Goal: Task Accomplishment & Management: Complete application form

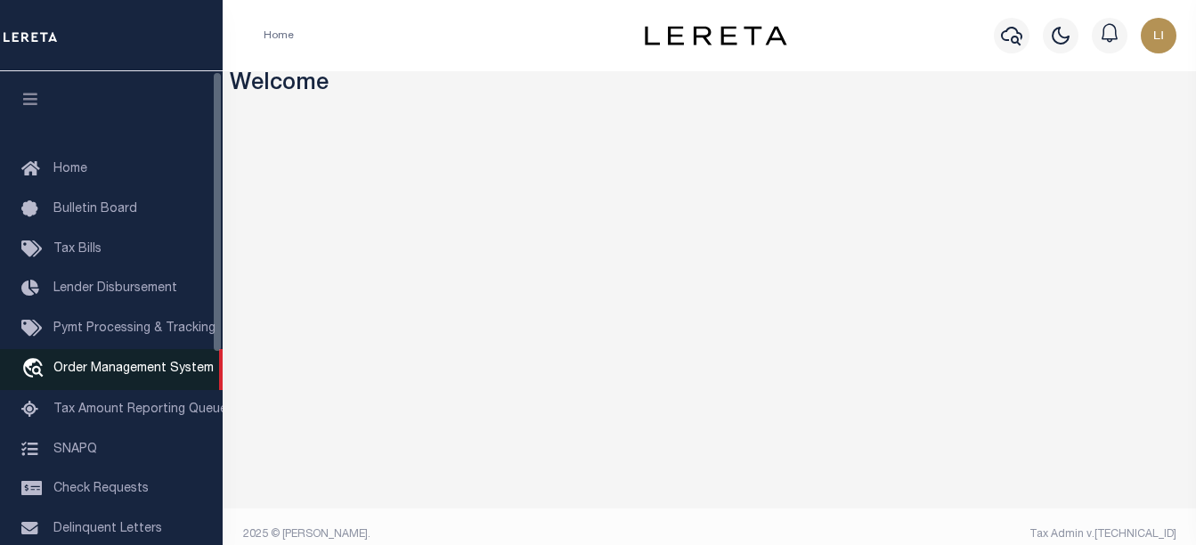
click at [159, 375] on span "Order Management System" at bounding box center [133, 369] width 160 height 12
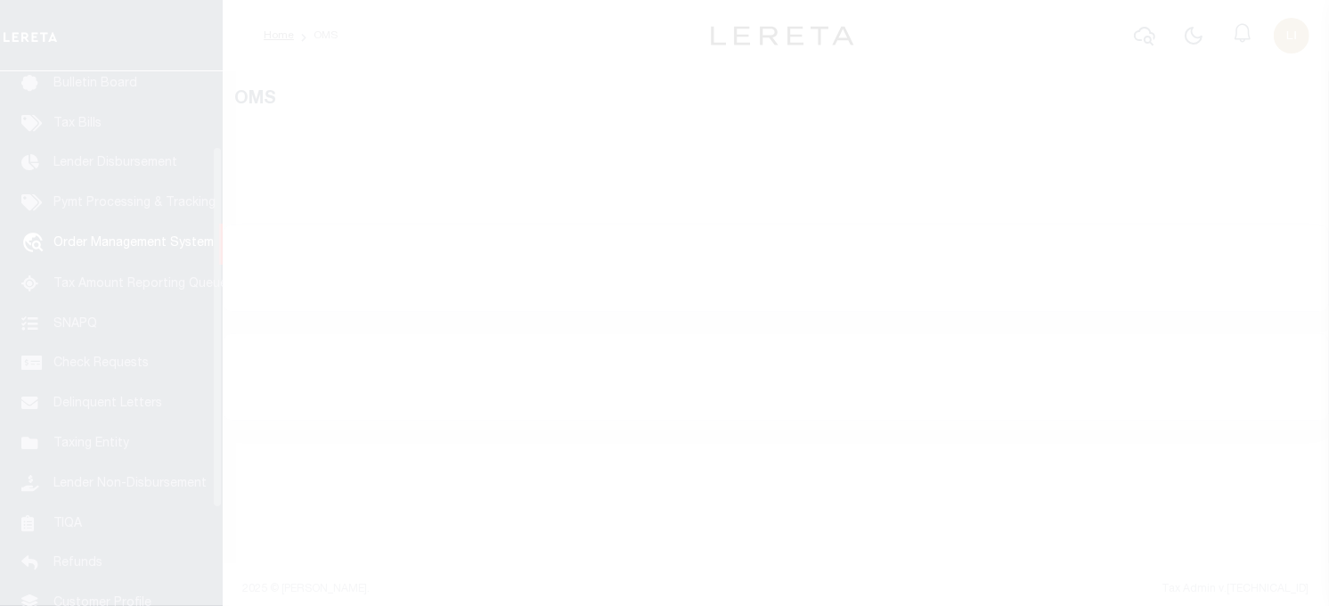
scroll to position [127, 0]
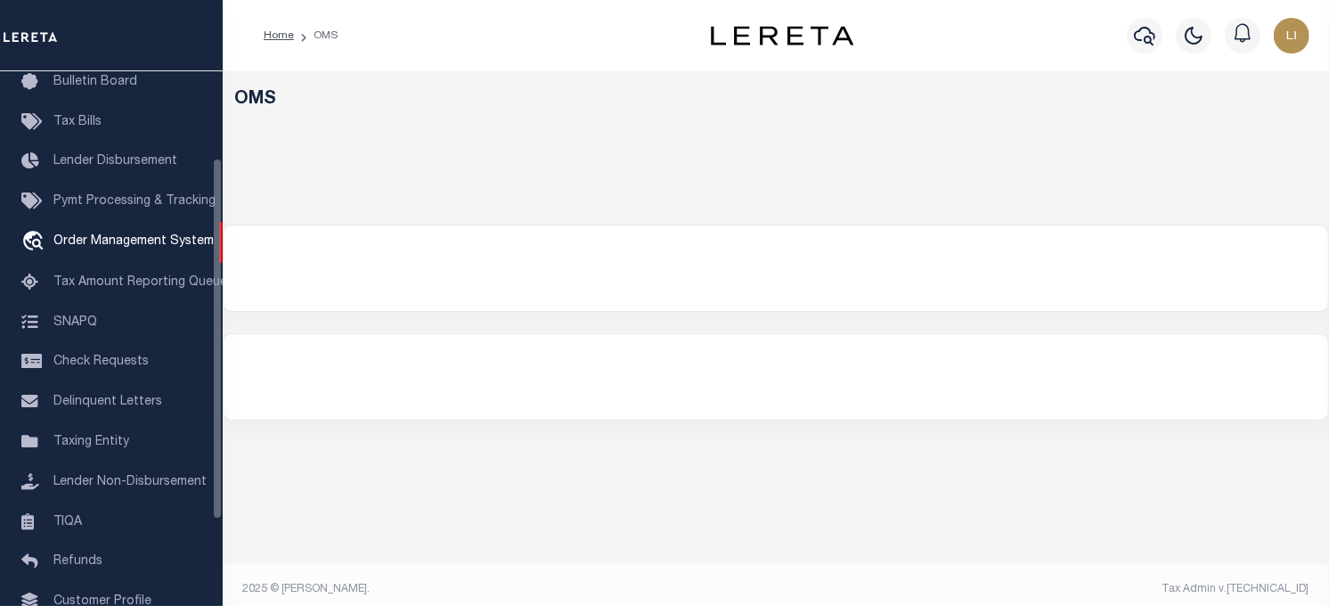
select select "200"
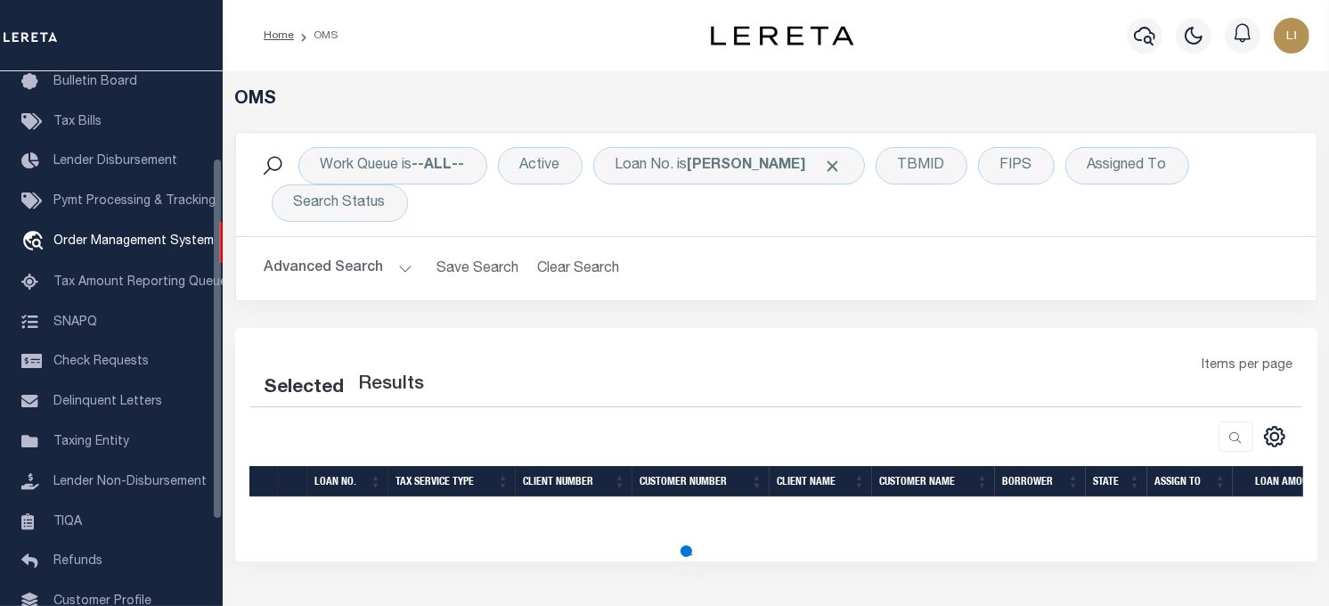
select select "200"
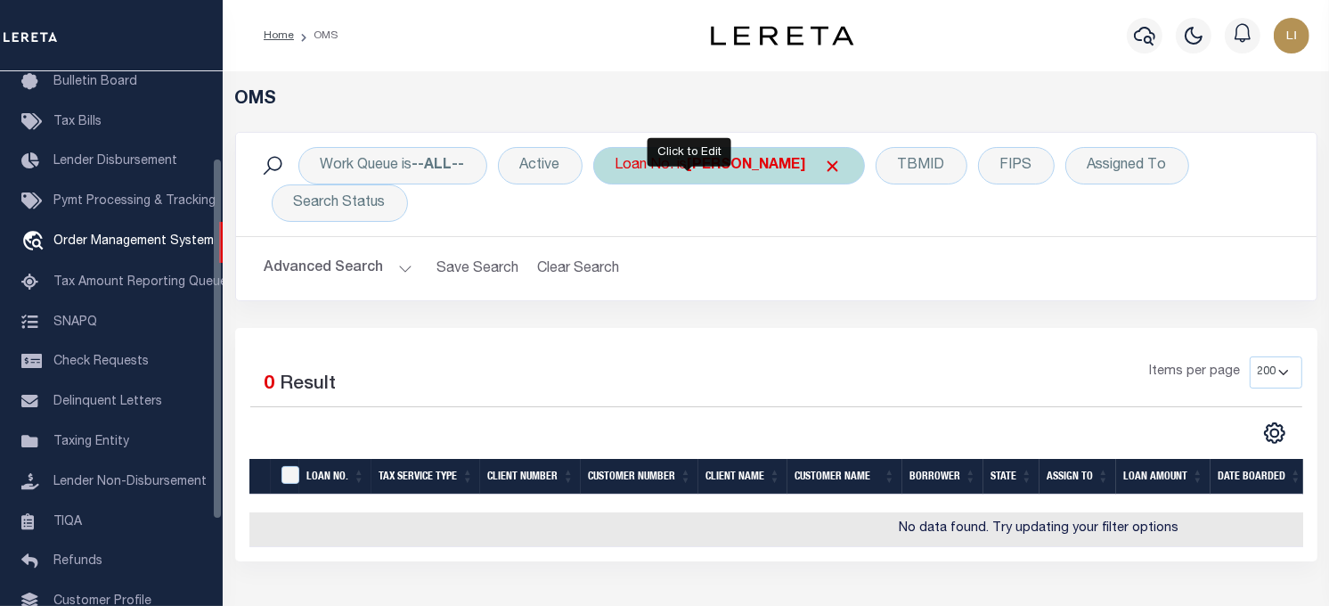
click at [674, 180] on div "Loan No. is llew" at bounding box center [729, 165] width 272 height 37
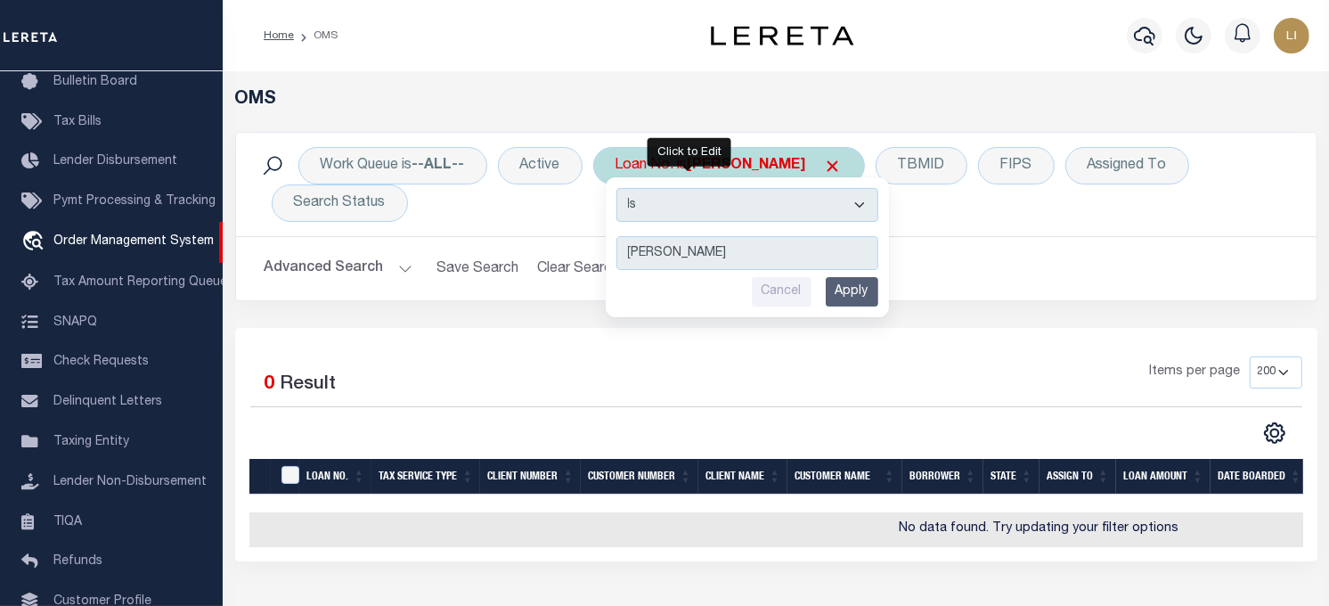
click at [674, 208] on select "Is Contains" at bounding box center [747, 205] width 262 height 34
select select "c"
click at [618, 188] on select "Is Contains" at bounding box center [747, 205] width 262 height 34
click at [874, 285] on input "Apply" at bounding box center [852, 291] width 53 height 29
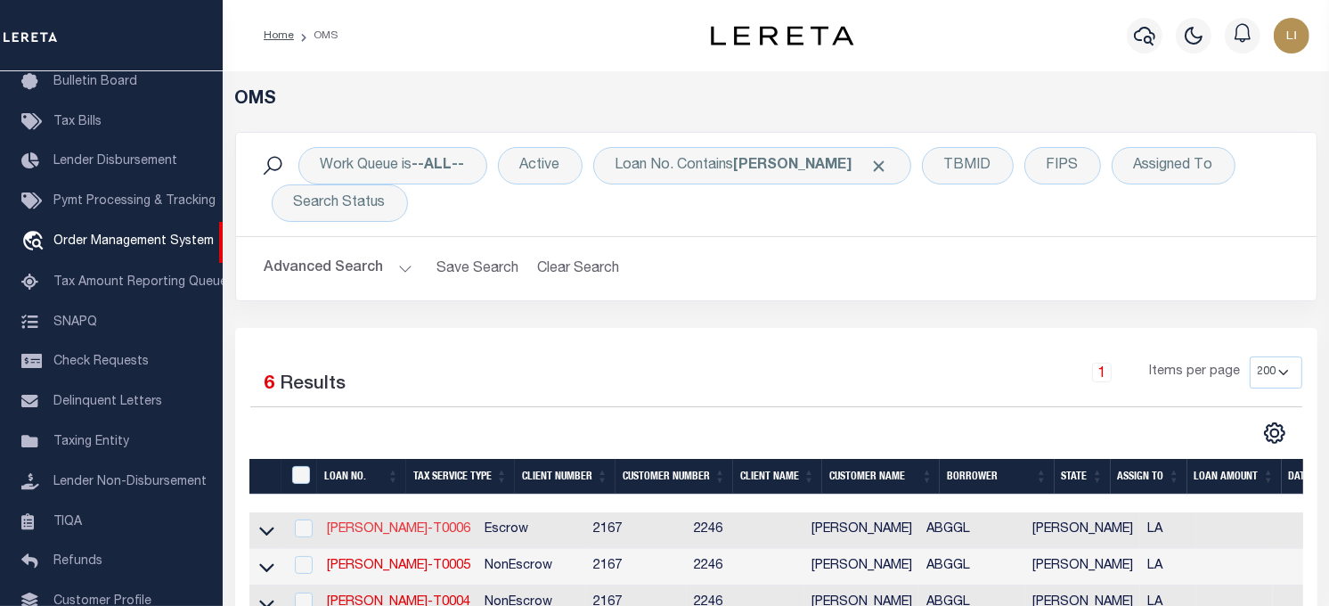
click at [334, 533] on link "LLEW-T0006" at bounding box center [398, 529] width 143 height 12
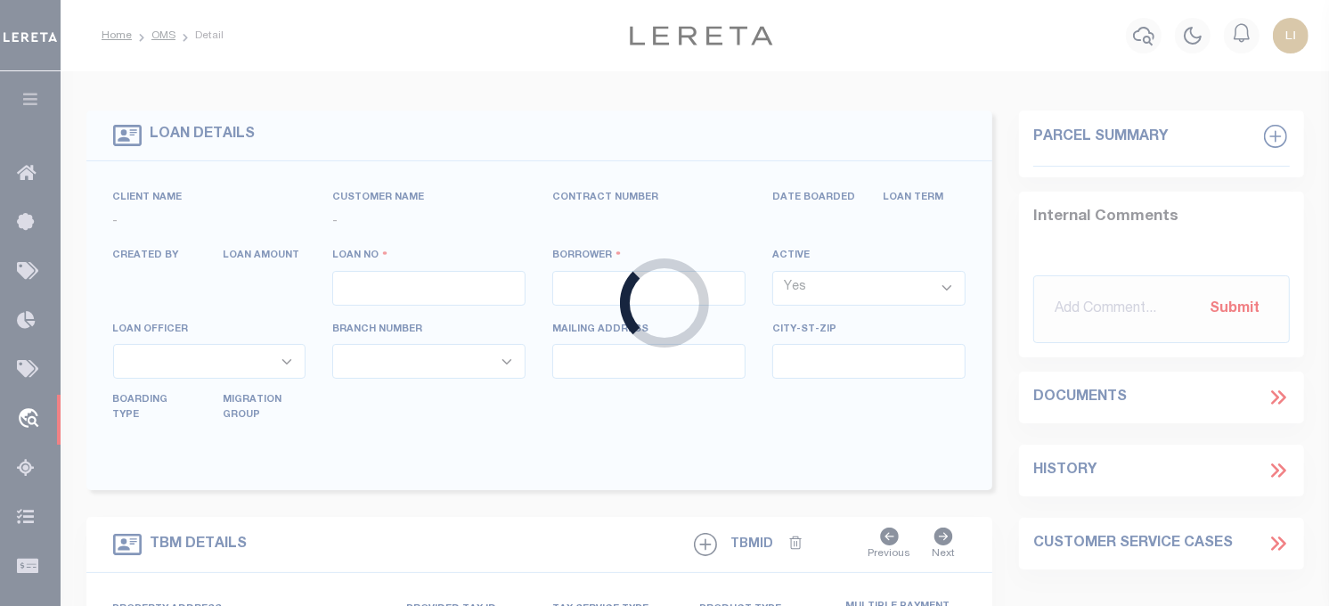
type input "LLEW-T0006"
type input "MICHAEL SCOTT"
select select
type input "136 E RAILROAD AVE"
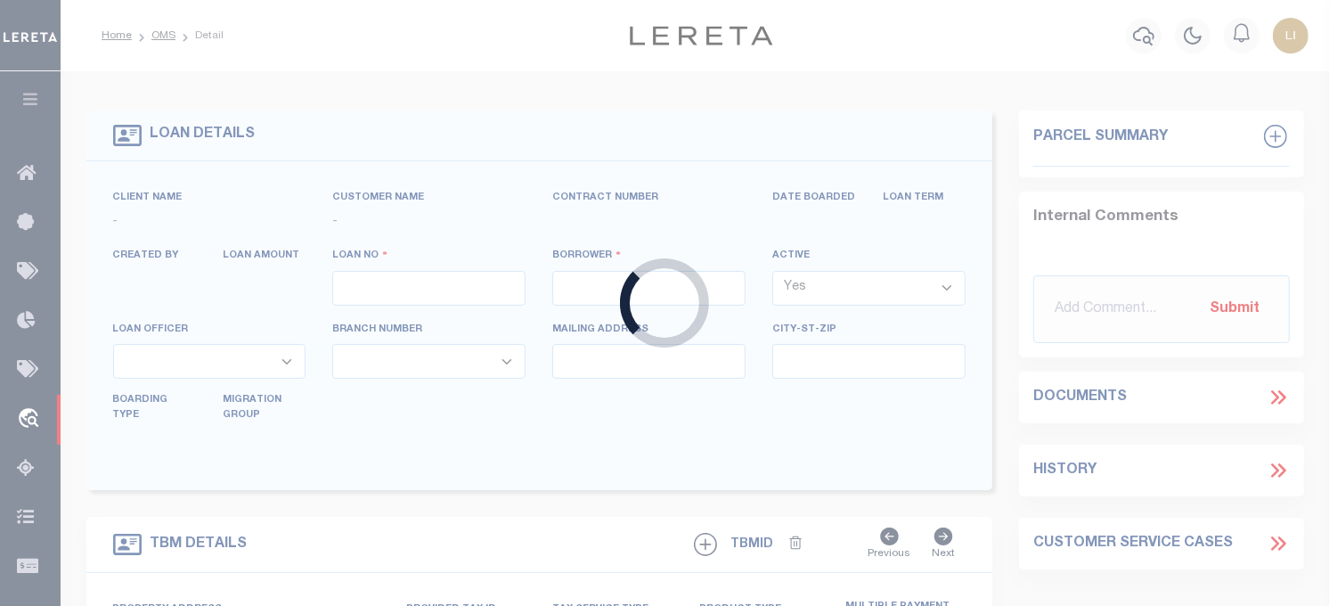
type input "INDEPENDENCE LA 70443-2708"
type input "08/16/2025"
select select "10"
select select "Escrow"
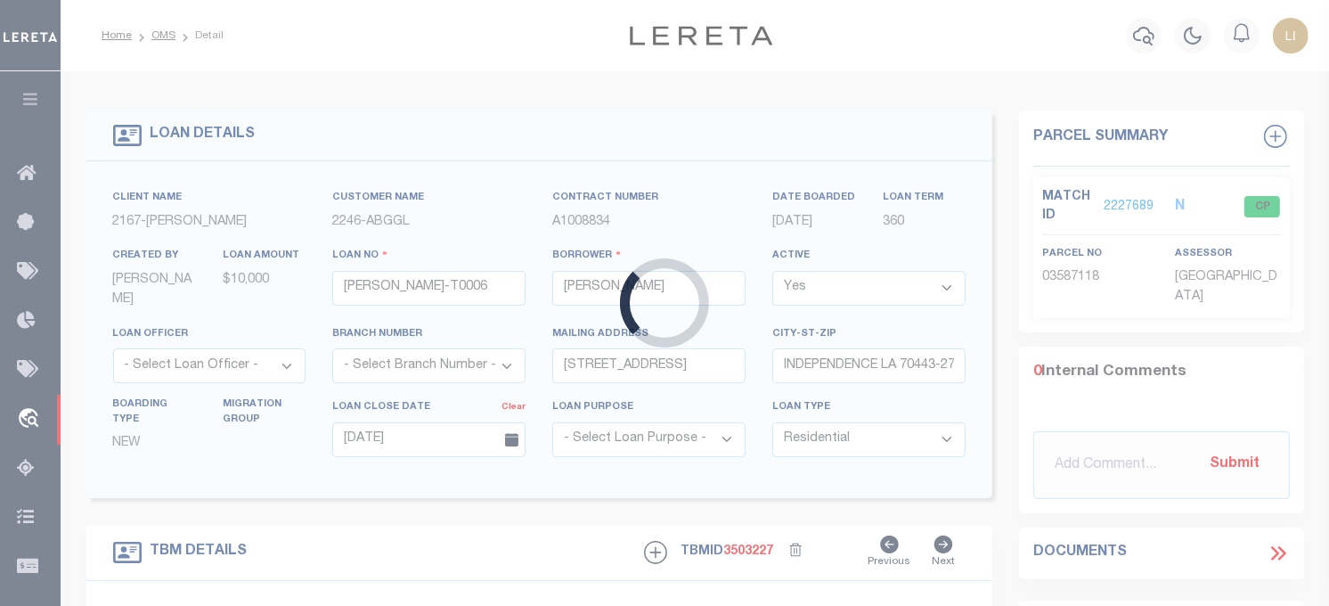
type input "136 E RAILROAD AVE"
select select
type input "INDEPENDENCE LA 70443-2708"
type input "LA"
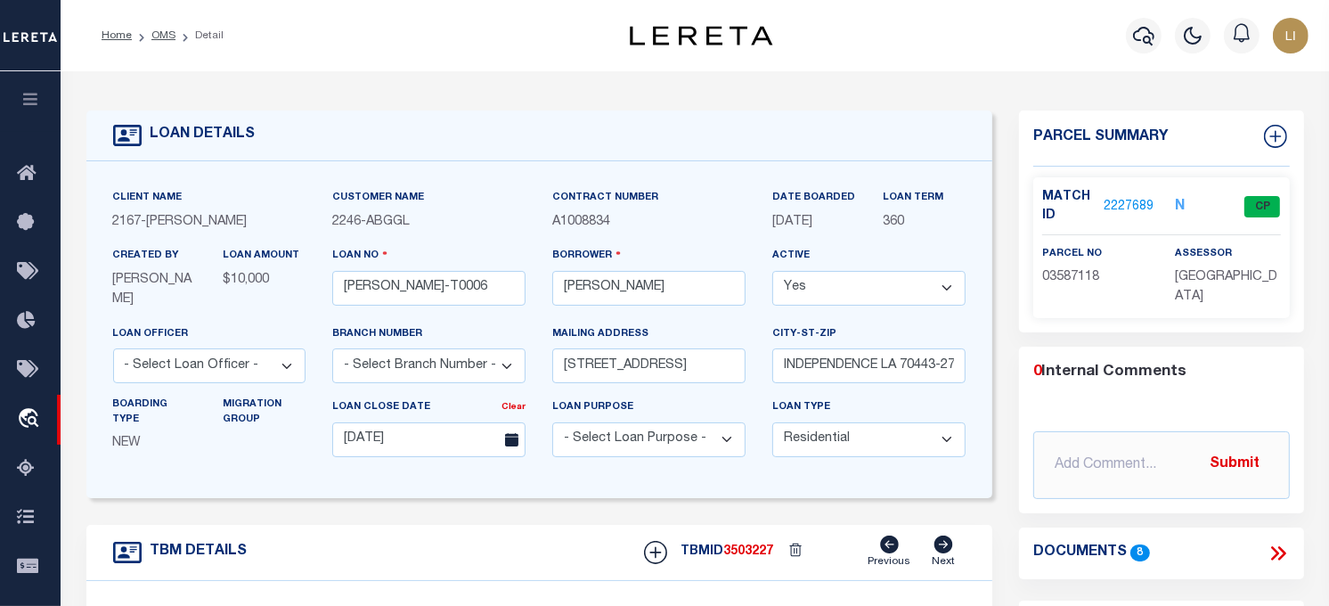
scroll to position [297, 0]
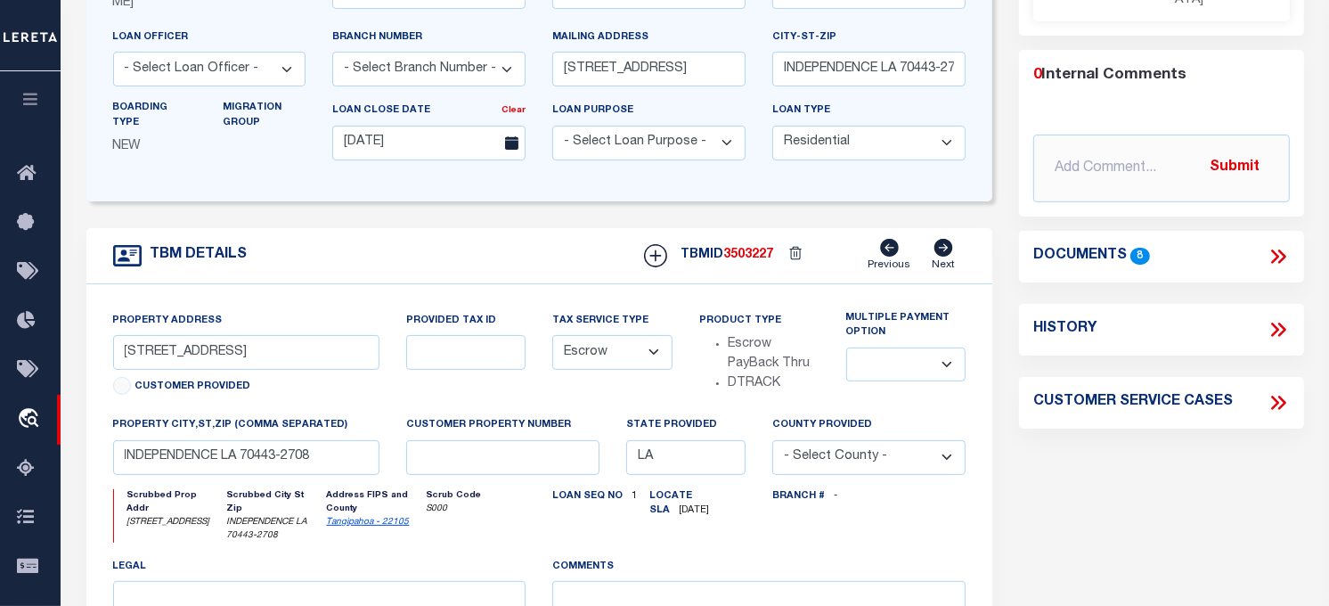
click at [1272, 265] on icon at bounding box center [1278, 256] width 23 height 23
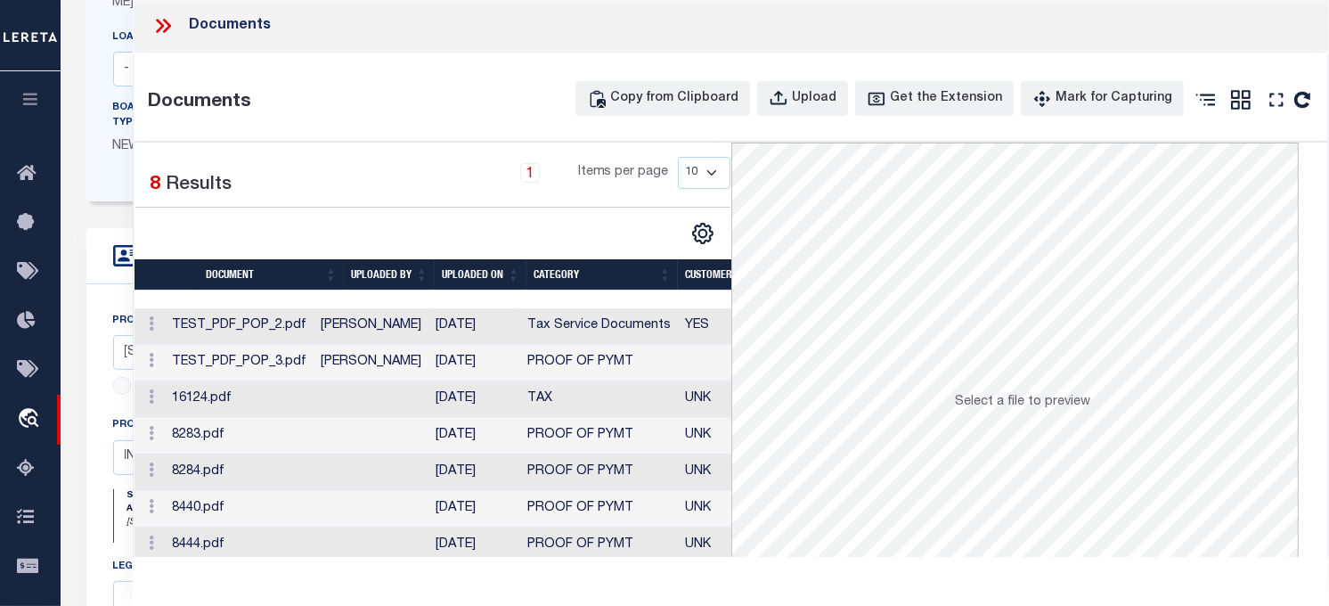
click at [310, 322] on td "TEST_PDF_POP_2.pdf" at bounding box center [239, 326] width 149 height 37
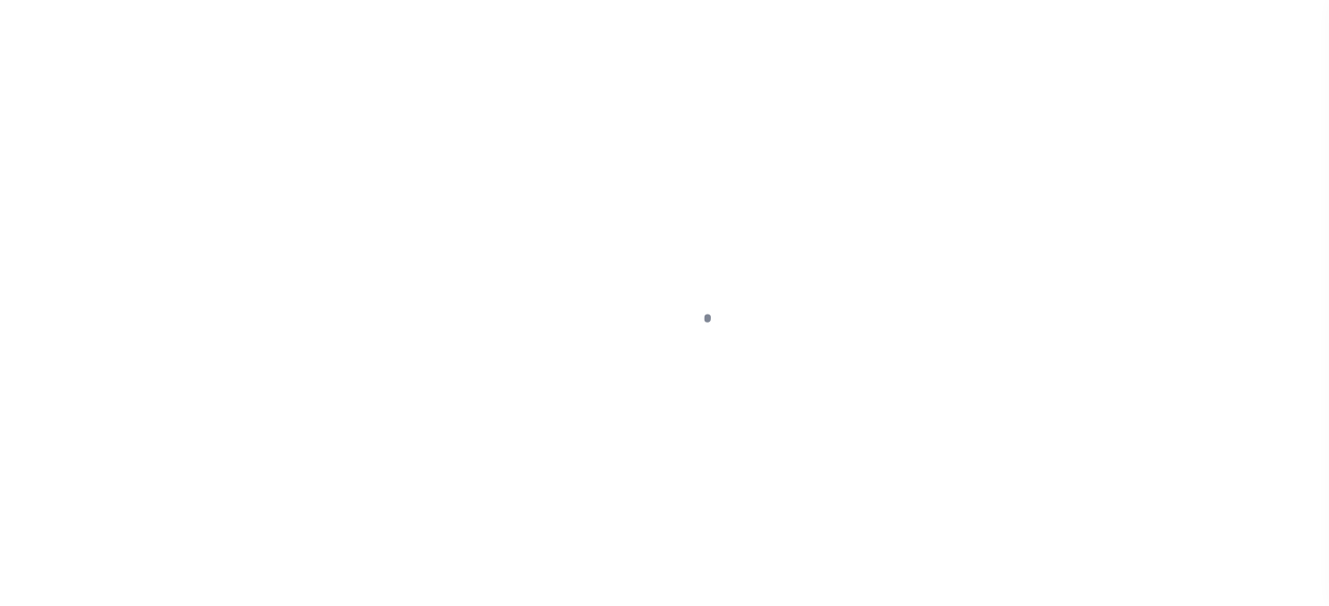
select select "10"
select select "Escrow"
type input "136 E RAILROAD AVE"
select select
type input "INDEPENDENCE LA 70443-2708"
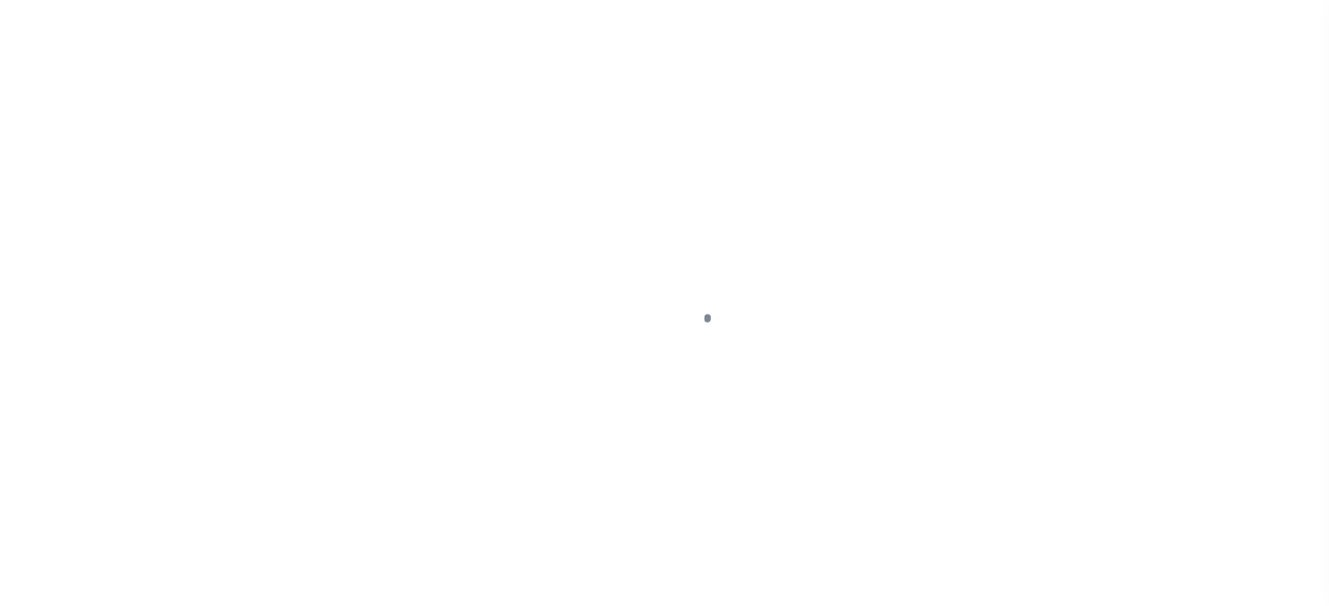
type input "LA"
